Goal: Task Accomplishment & Management: Manage account settings

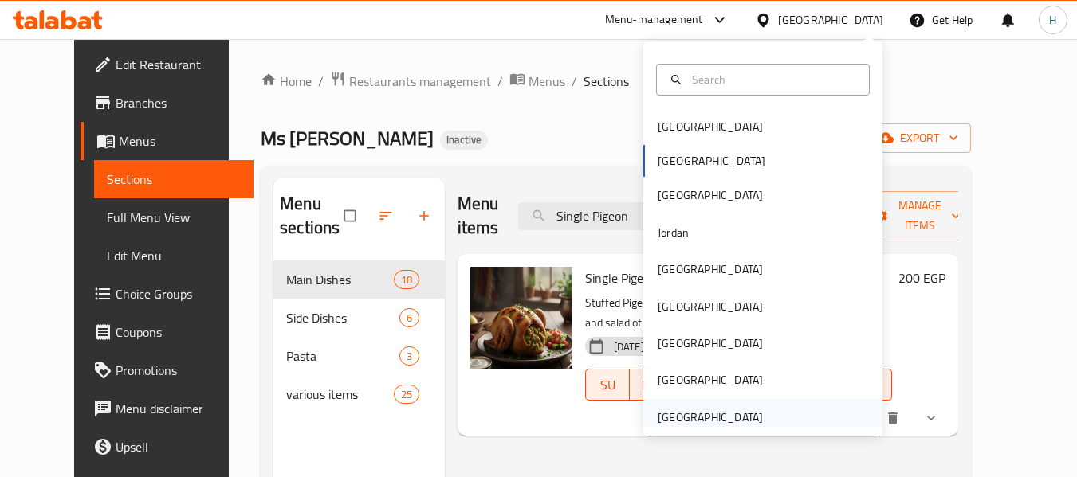
click at [749, 420] on div "[GEOGRAPHIC_DATA]" at bounding box center [710, 417] width 131 height 37
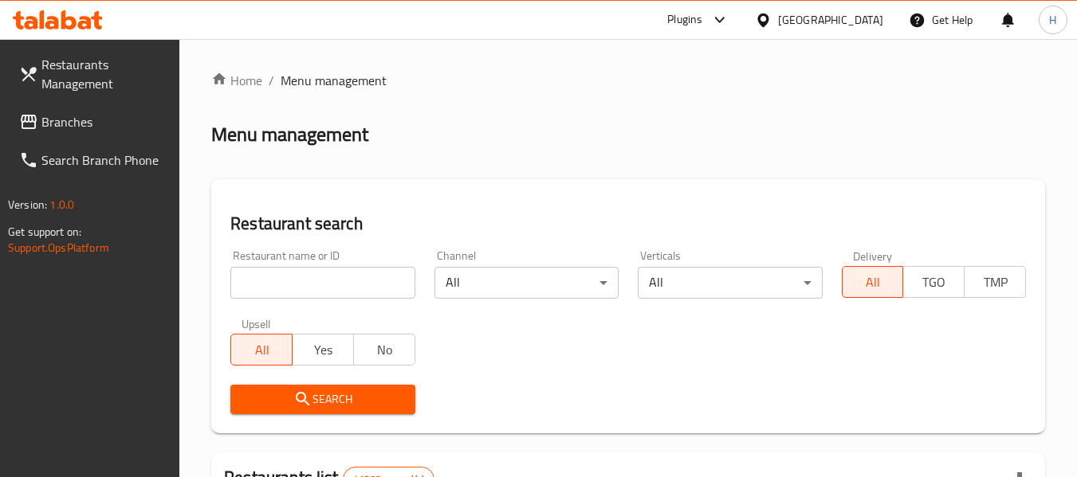
click at [58, 108] on link "Branches" at bounding box center [93, 122] width 174 height 38
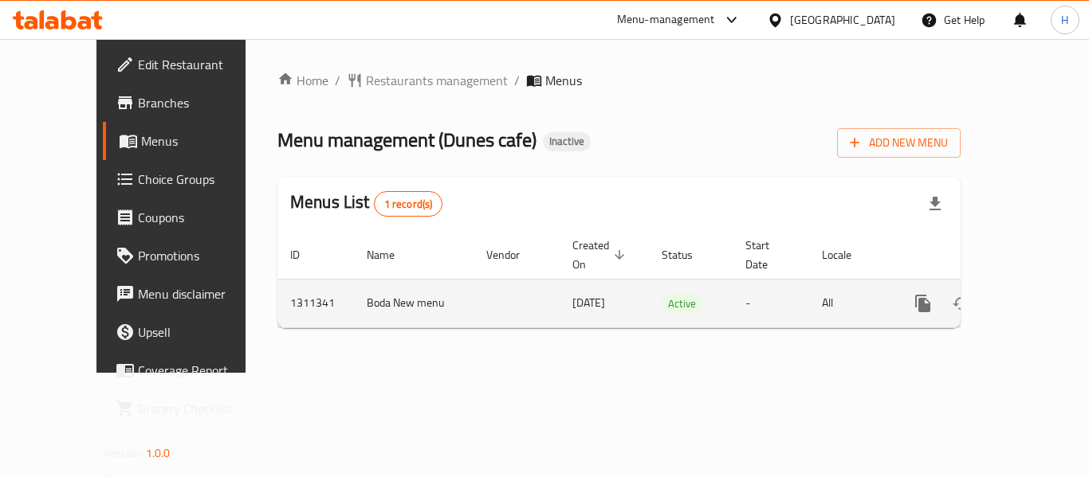
click at [1032, 294] on icon "enhanced table" at bounding box center [1037, 303] width 19 height 19
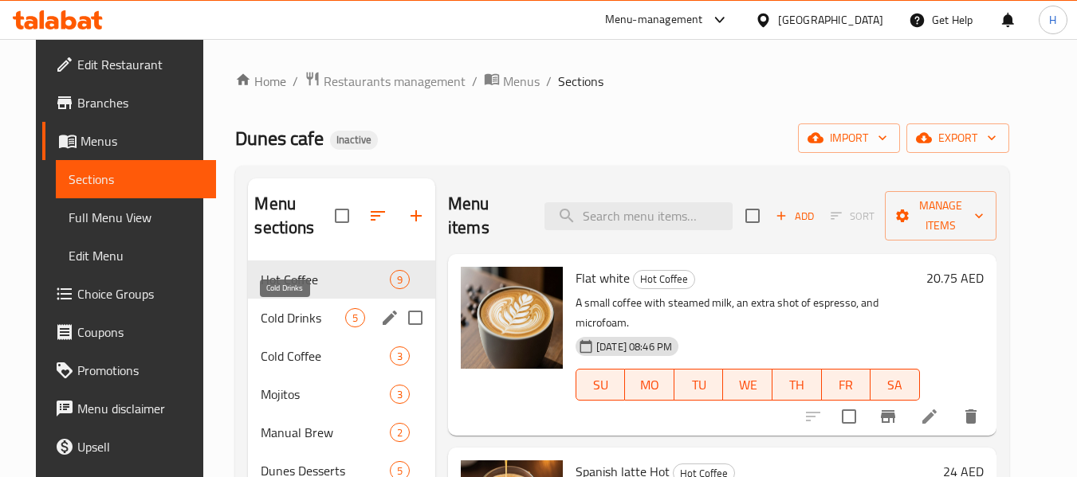
click at [286, 316] on span "Cold Drinks" at bounding box center [303, 317] width 84 height 19
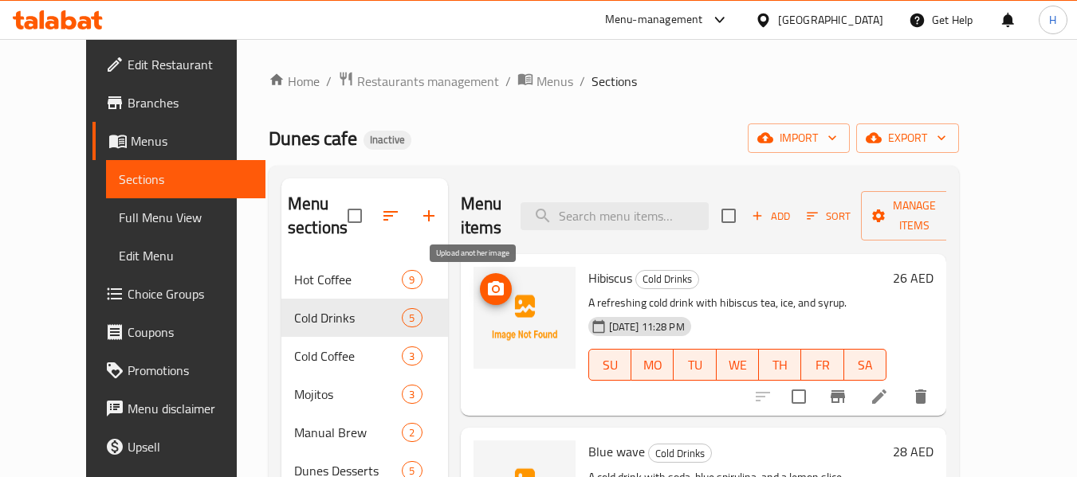
click at [488, 296] on span "upload picture" at bounding box center [496, 289] width 32 height 19
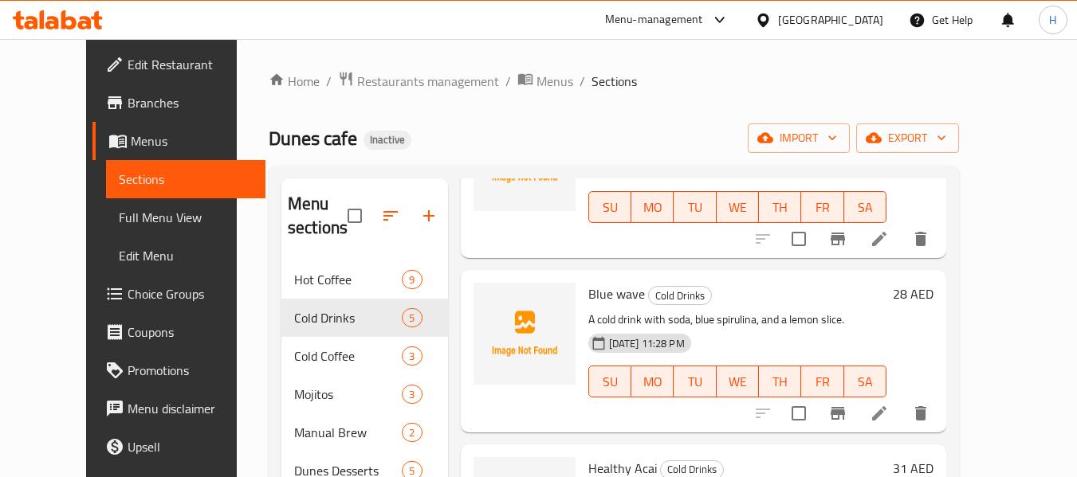
scroll to position [159, 0]
click at [588, 299] on span "Blue wave" at bounding box center [616, 293] width 57 height 24
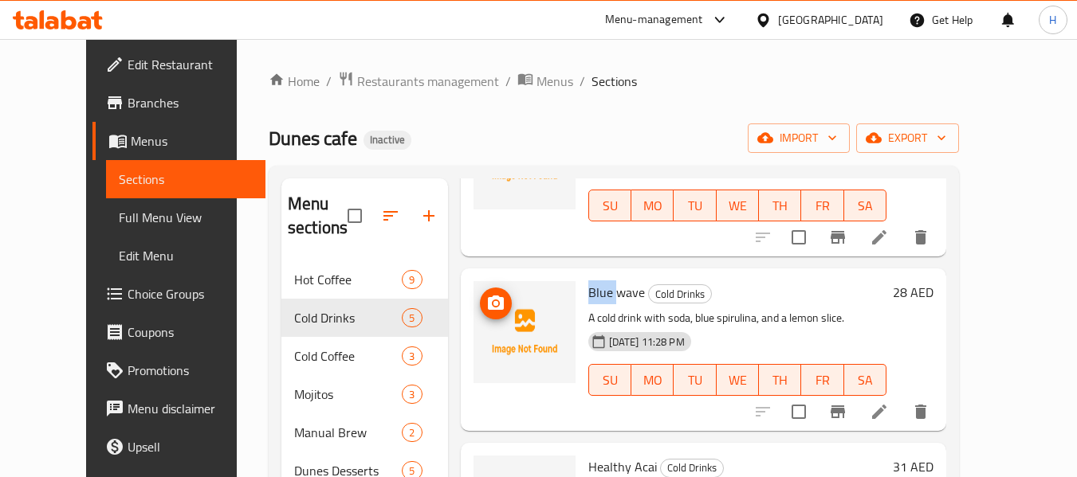
copy span "Blue"
click at [488, 298] on icon "upload picture" at bounding box center [496, 303] width 16 height 14
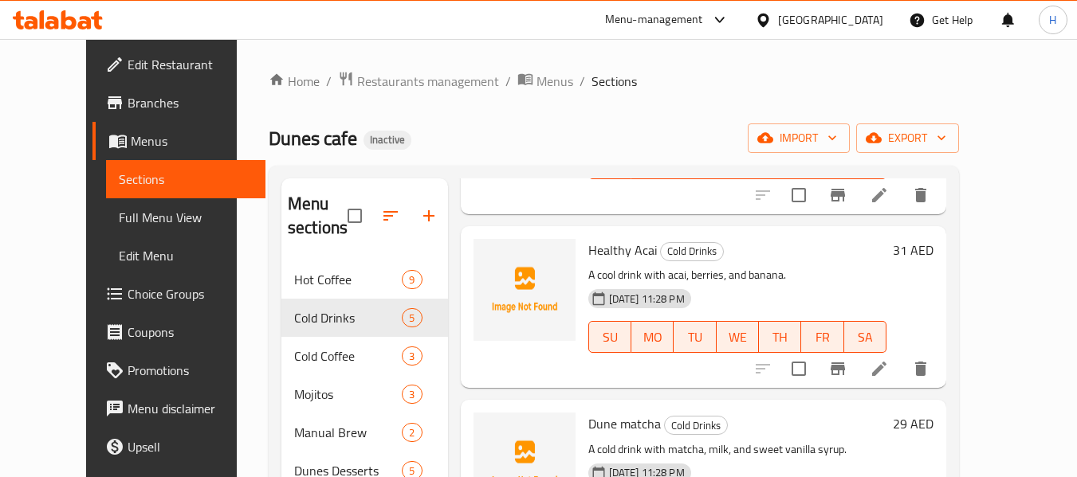
scroll to position [398, 0]
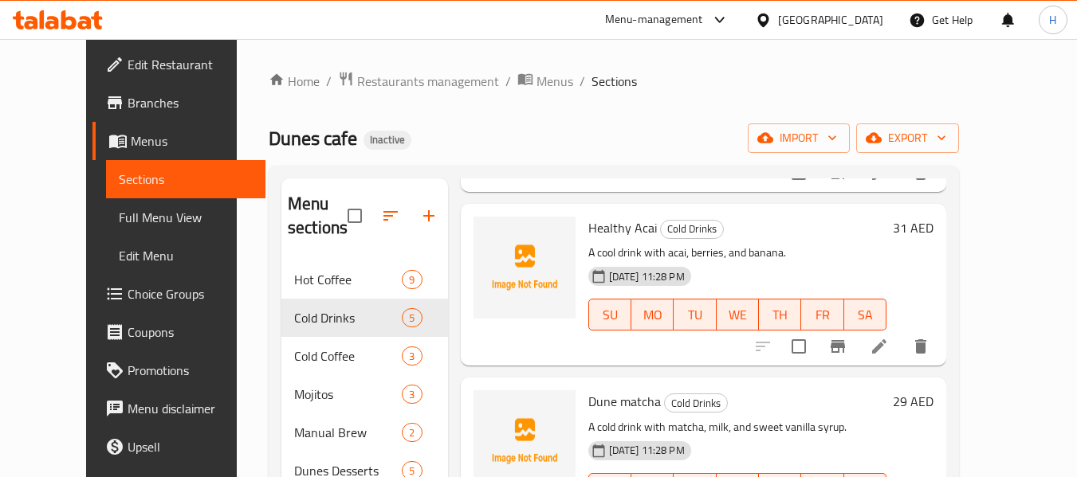
click at [588, 229] on span "Healthy Acai" at bounding box center [622, 228] width 69 height 24
copy span "Healthy"
click at [488, 241] on icon "upload picture" at bounding box center [496, 238] width 16 height 14
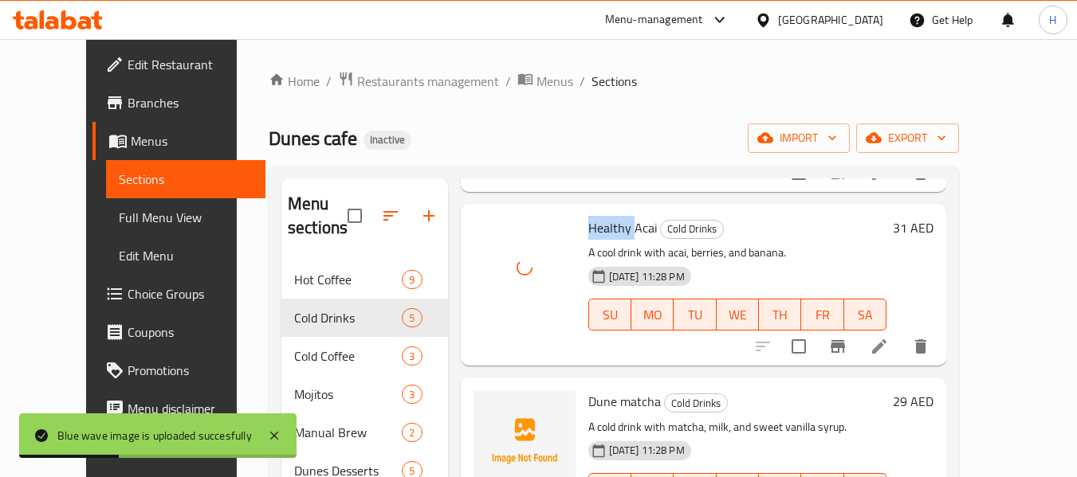
scroll to position [457, 0]
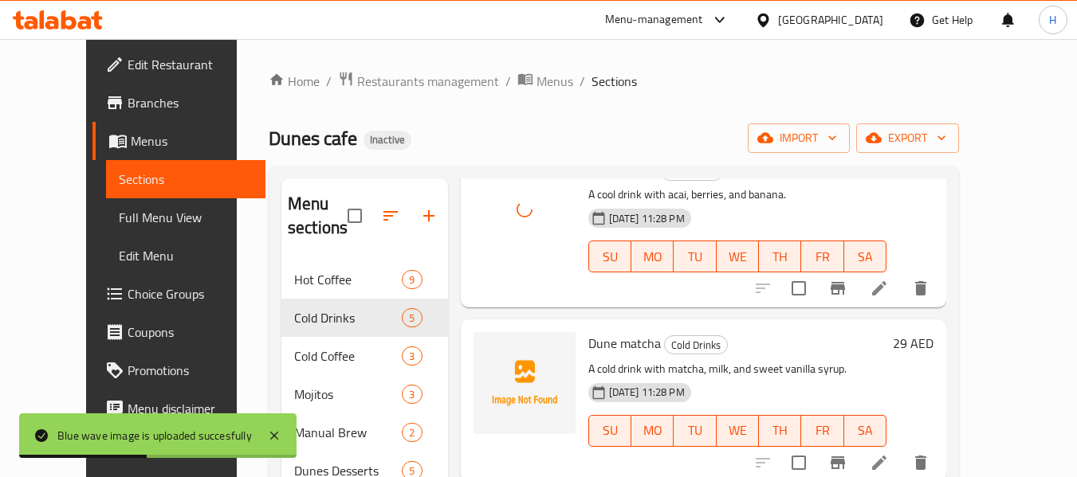
click at [588, 334] on span "Dune matcha" at bounding box center [624, 344] width 73 height 24
copy span "Dune"
click at [484, 350] on span "upload picture" at bounding box center [496, 354] width 32 height 19
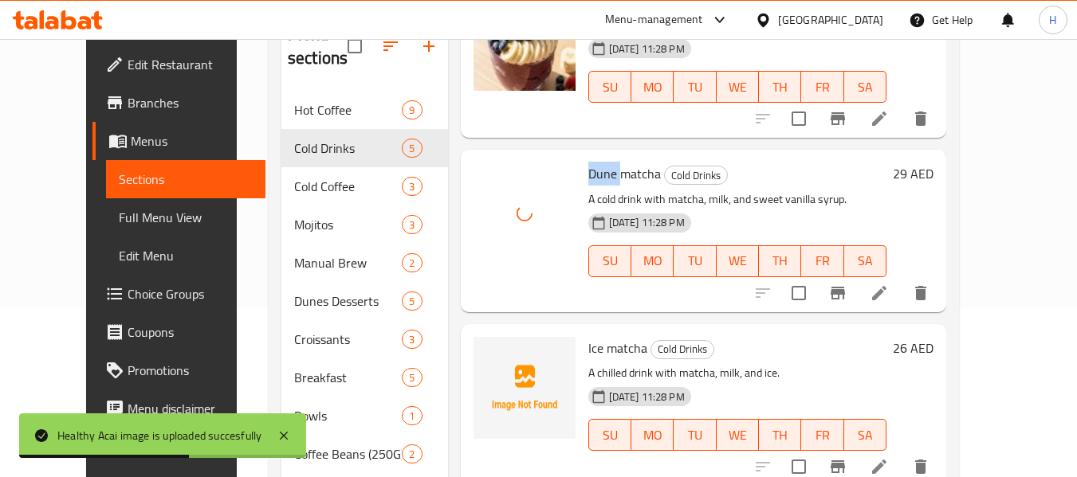
scroll to position [223, 0]
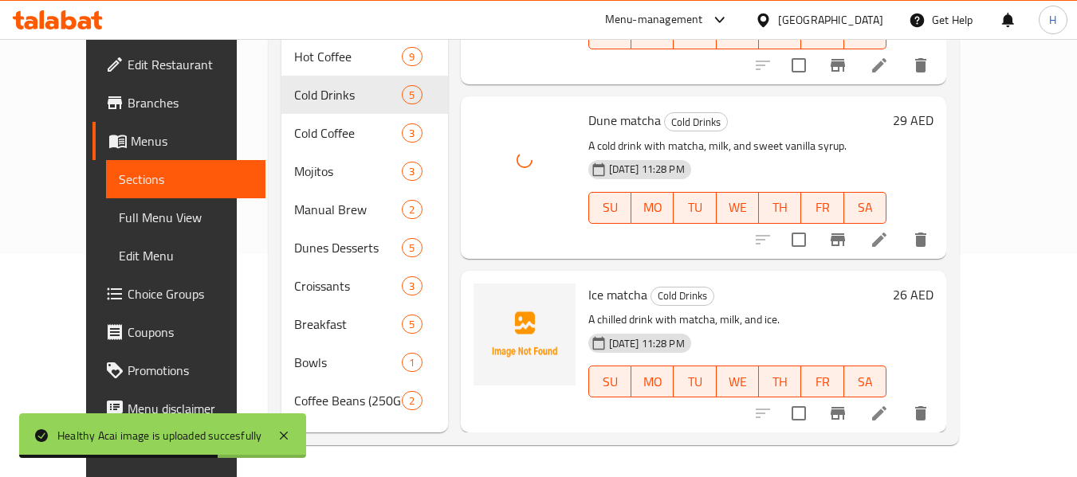
click at [588, 296] on span "Ice matcha" at bounding box center [617, 295] width 59 height 24
copy span "Ice"
click at [493, 304] on circle "upload picture" at bounding box center [495, 306] width 5 height 5
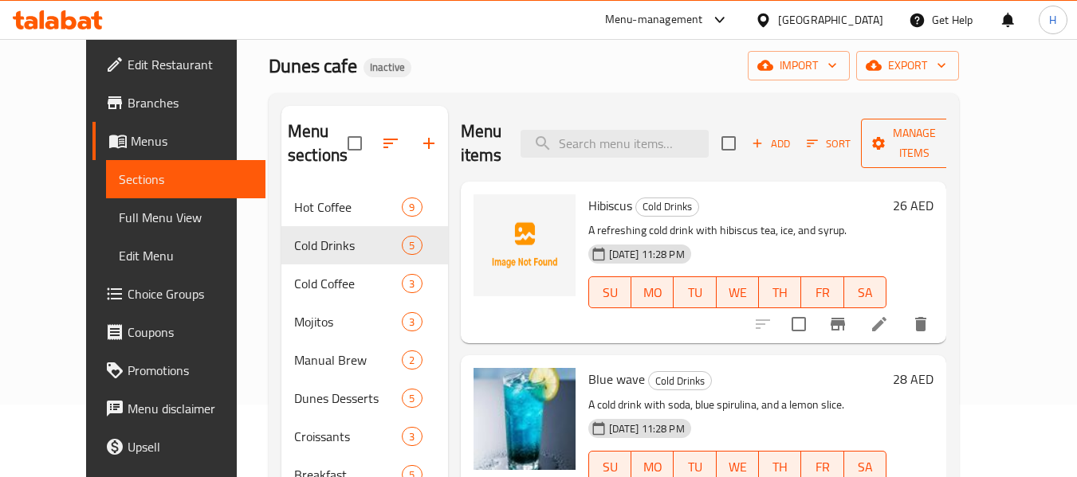
scroll to position [0, 0]
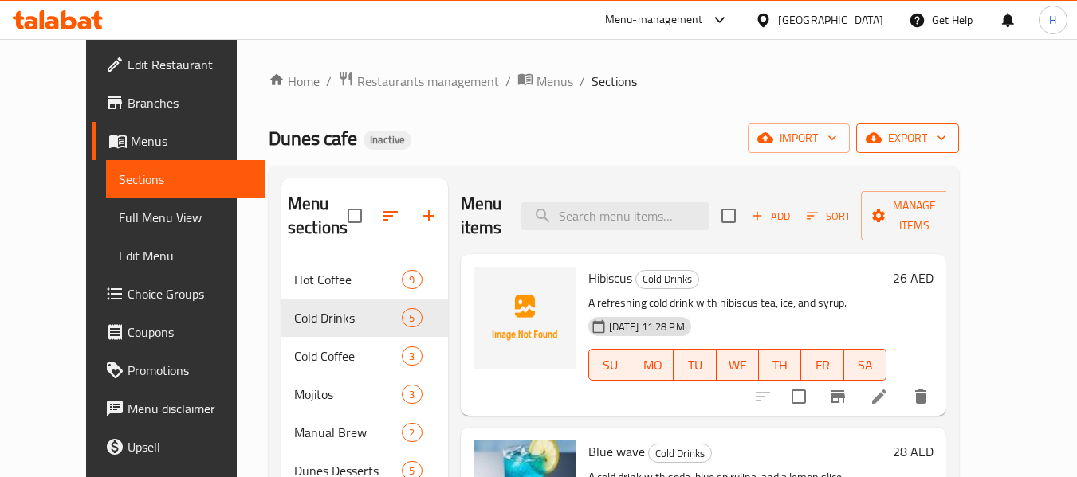
click at [946, 135] on span "export" at bounding box center [907, 138] width 77 height 20
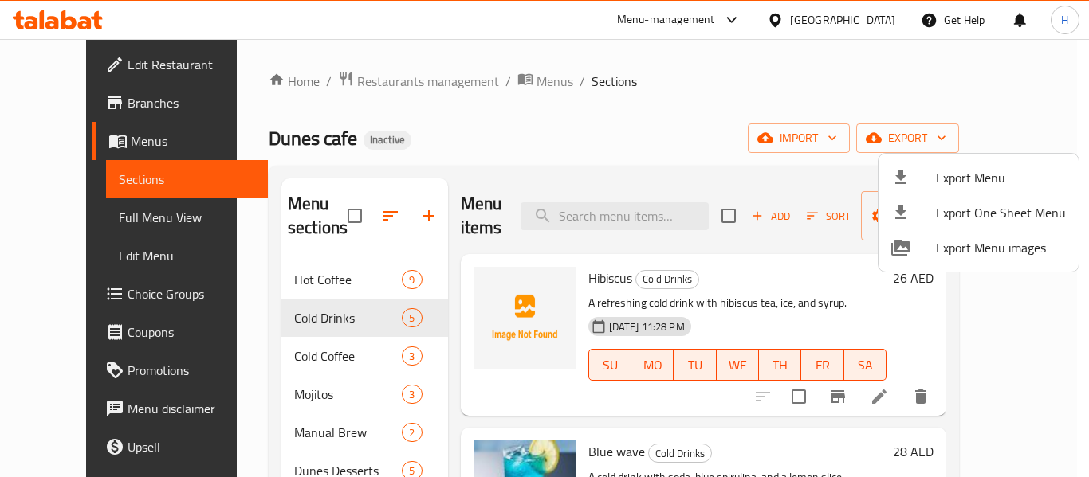
click at [925, 181] on div at bounding box center [913, 177] width 45 height 19
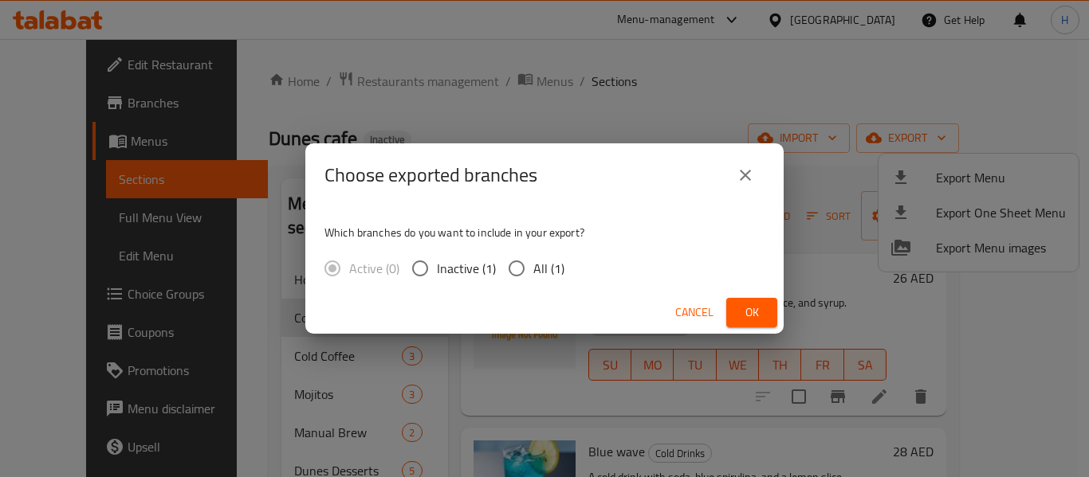
click at [517, 267] on input "All (1)" at bounding box center [516, 268] width 33 height 33
radio input "true"
click at [741, 309] on span "Ok" at bounding box center [752, 313] width 26 height 20
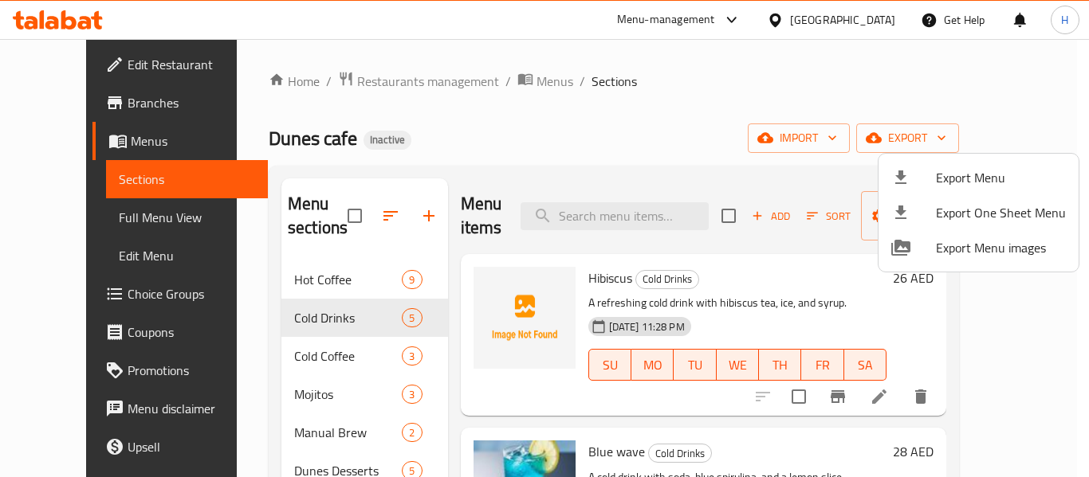
click at [695, 161] on div at bounding box center [544, 238] width 1089 height 477
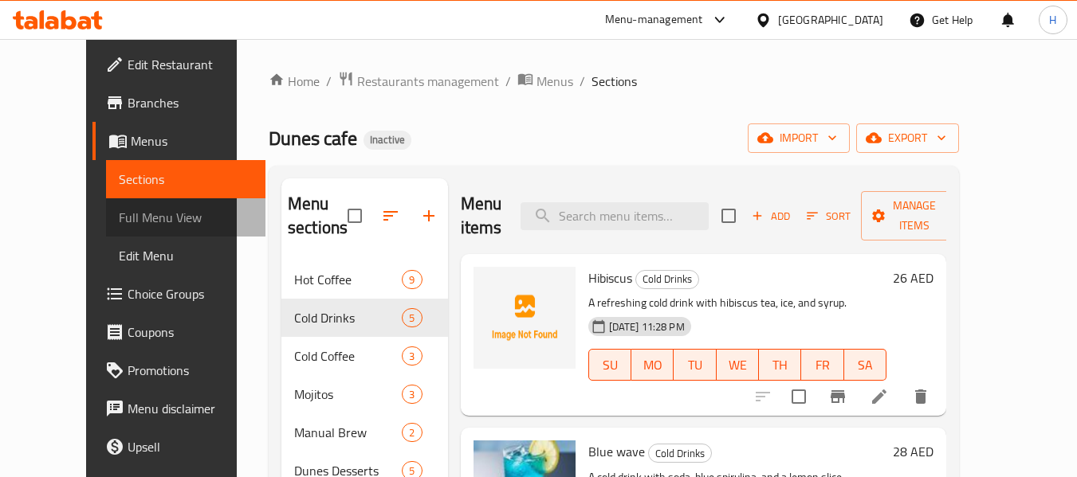
click at [119, 216] on span "Full Menu View" at bounding box center [186, 217] width 135 height 19
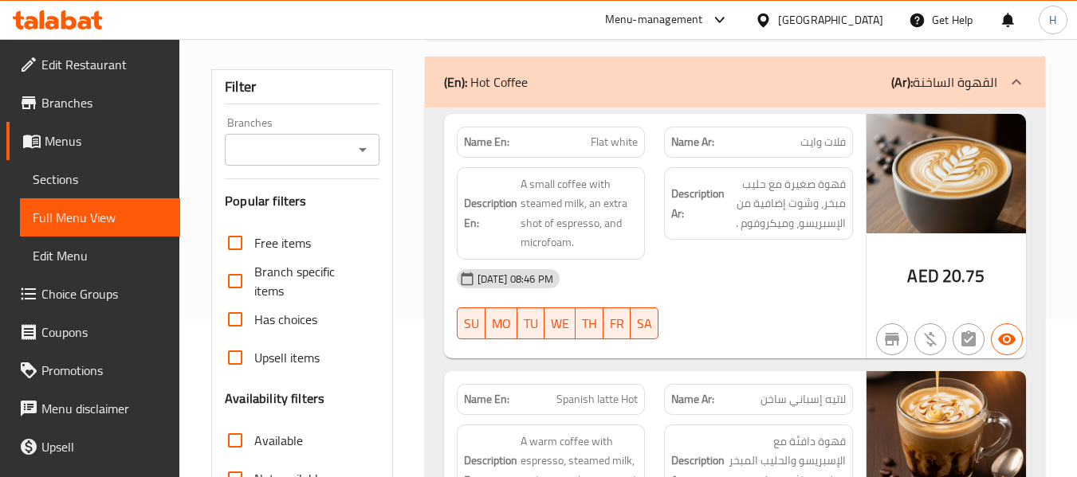
scroll to position [319, 0]
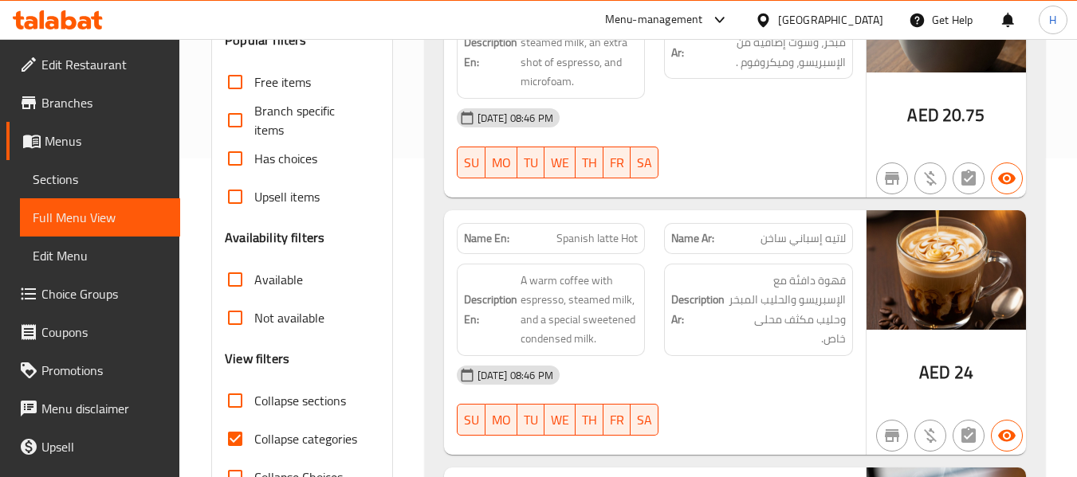
click at [292, 436] on span "Collapse categories" at bounding box center [305, 439] width 103 height 19
click at [254, 436] on input "Collapse categories" at bounding box center [235, 439] width 38 height 38
checkbox input "false"
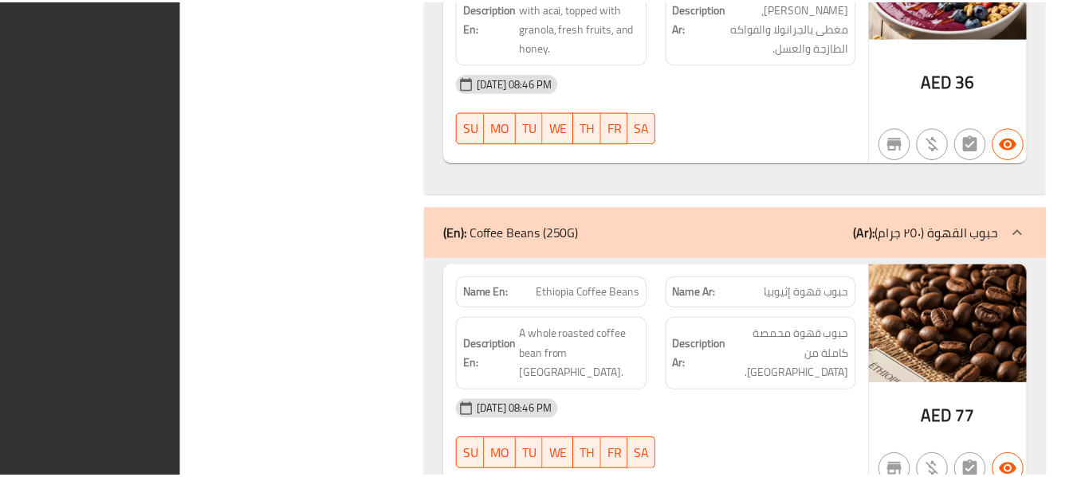
scroll to position [10350, 0]
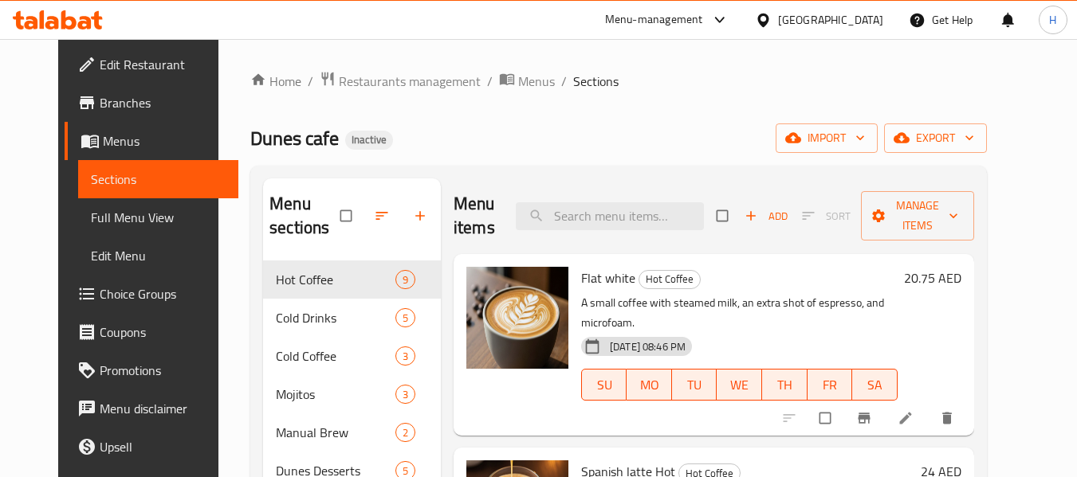
click at [127, 227] on link "Full Menu View" at bounding box center [158, 217] width 160 height 38
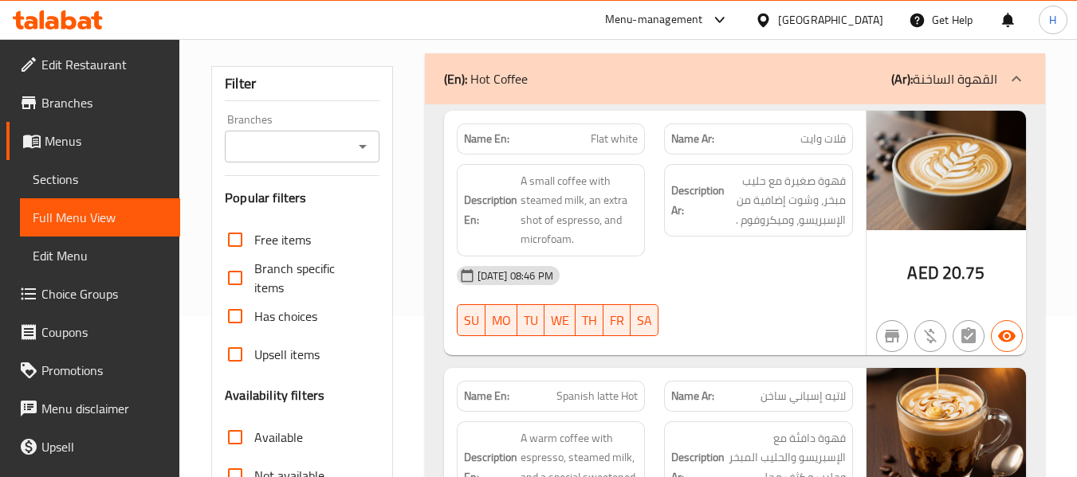
scroll to position [657, 0]
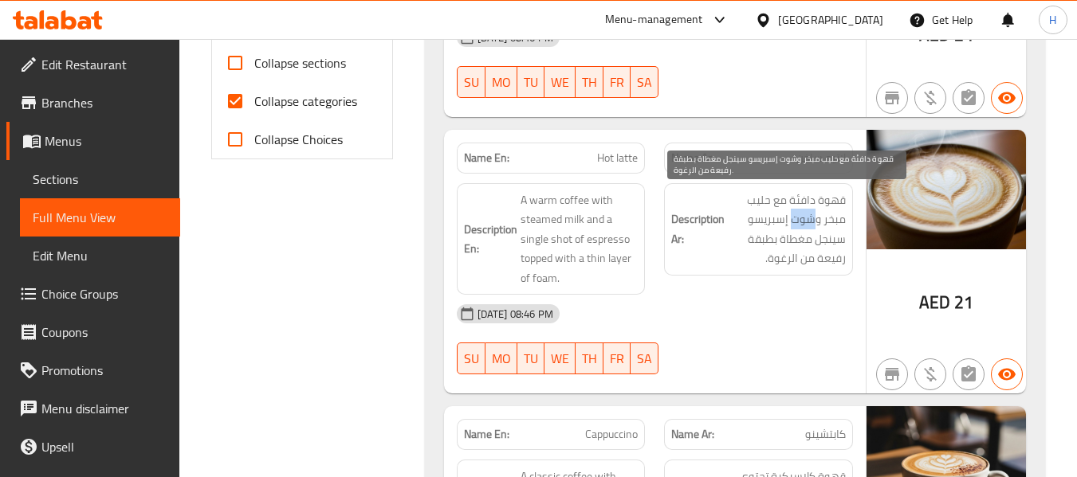
drag, startPoint x: 813, startPoint y: 219, endPoint x: 791, endPoint y: 224, distance: 22.0
click at [791, 224] on span "قهوة دافئة مع حليب مبخر وشوت إسبريسو سينجل مغطاة بطبقة رفيعة من الرغوة." at bounding box center [787, 229] width 118 height 78
copy span "شوت"
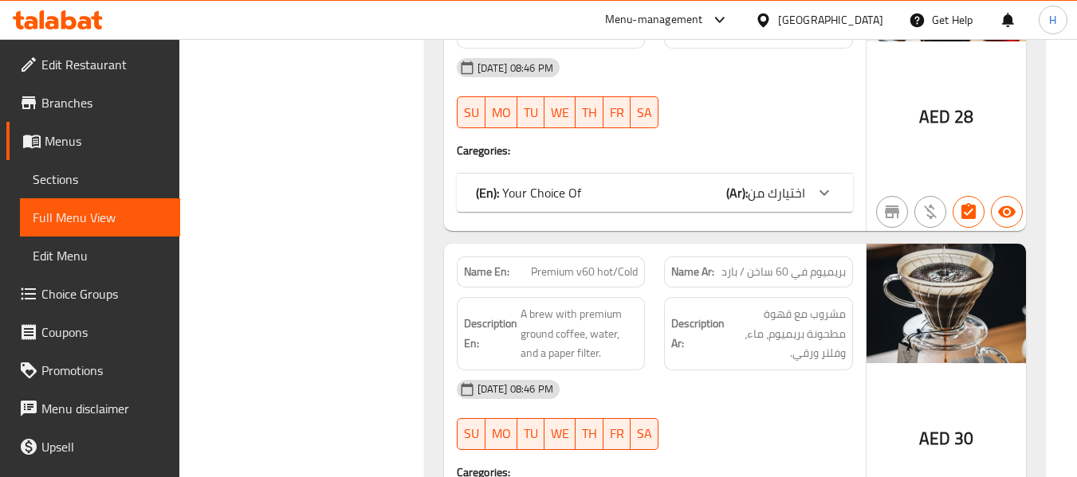
scroll to position [5592, 0]
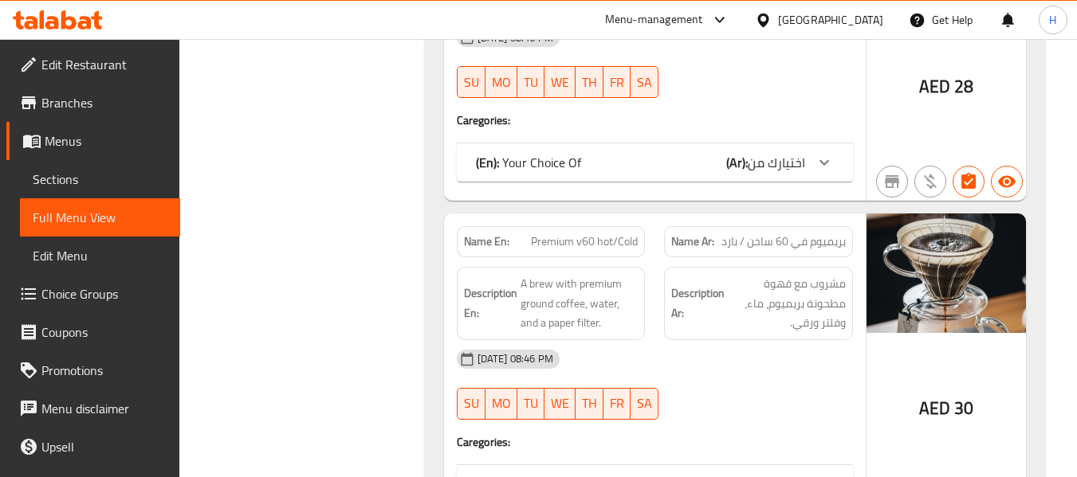
click at [615, 163] on div "(En): Your Choice Of (Ar): اختيارك من" at bounding box center [640, 162] width 329 height 19
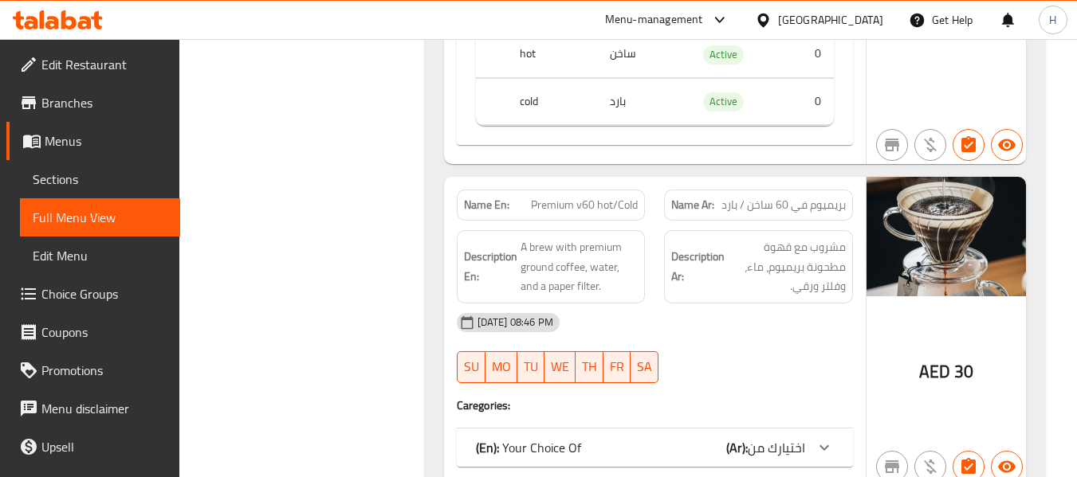
scroll to position [5991, 0]
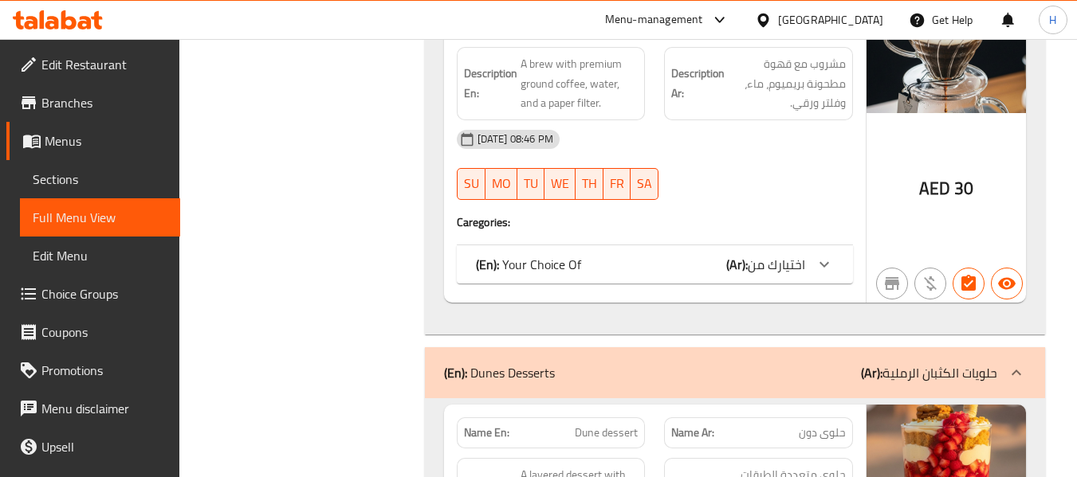
click at [590, 252] on div "(En): Your Choice Of (Ar): اختيارك من" at bounding box center [655, 264] width 396 height 38
